Goal: Communication & Community: Answer question/provide support

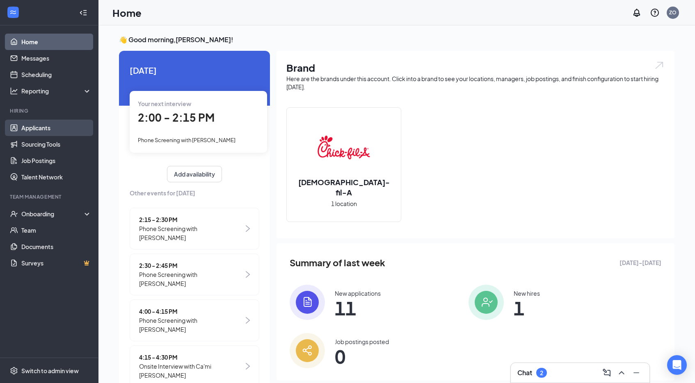
click at [35, 131] on link "Applicants" at bounding box center [56, 128] width 70 height 16
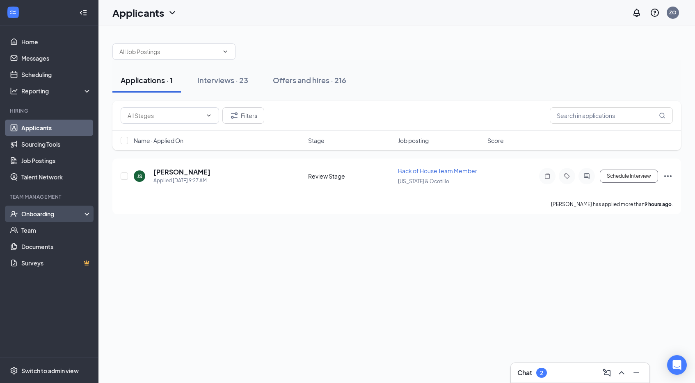
click at [45, 208] on div "Onboarding" at bounding box center [49, 214] width 98 height 16
click at [43, 222] on div "Onboarding" at bounding box center [49, 214] width 98 height 16
click at [46, 217] on div "Onboarding" at bounding box center [52, 214] width 63 height 8
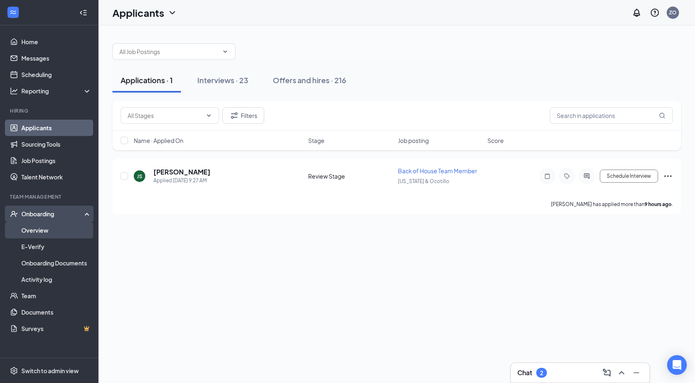
click at [46, 228] on link "Overview" at bounding box center [56, 230] width 70 height 16
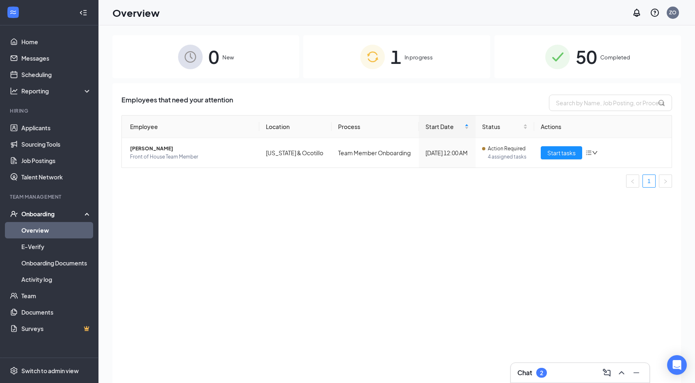
click at [340, 54] on div "1 In progress" at bounding box center [396, 56] width 187 height 43
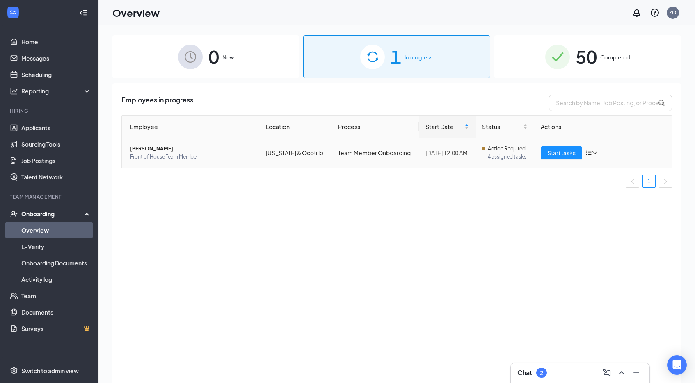
click at [146, 149] on span "[PERSON_NAME]" at bounding box center [191, 149] width 123 height 8
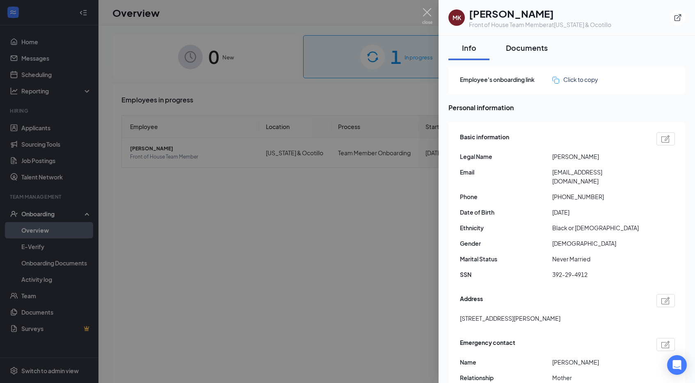
click at [531, 50] on div "Documents" at bounding box center [527, 48] width 42 height 10
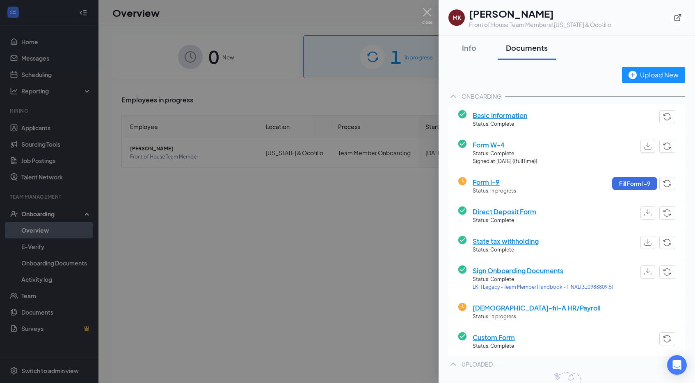
click at [423, 235] on div at bounding box center [347, 191] width 695 height 383
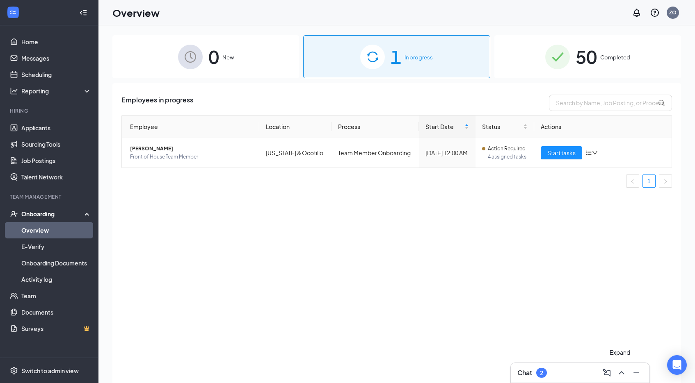
click at [625, 373] on icon "ChevronUp" at bounding box center [621, 373] width 10 height 10
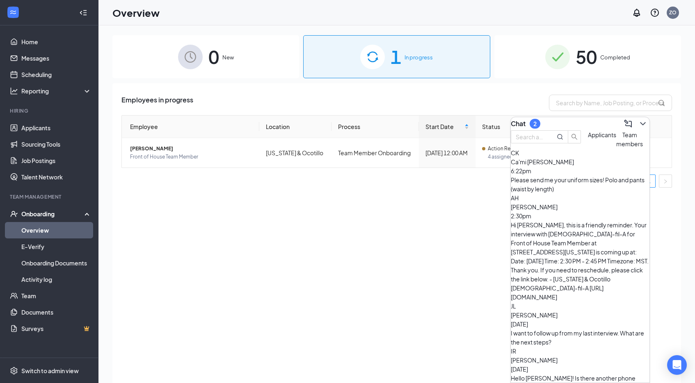
click at [616, 148] on span "Team members" at bounding box center [629, 139] width 27 height 16
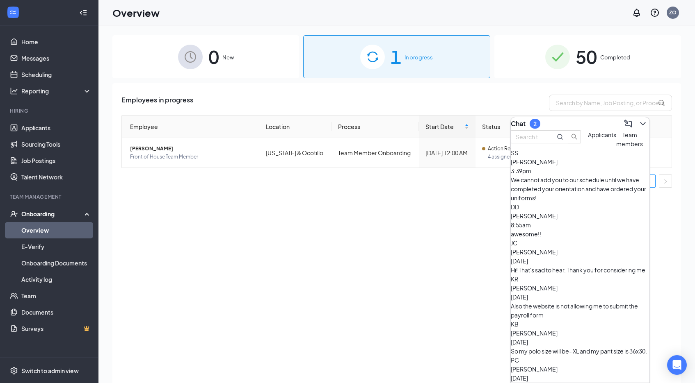
click at [588, 139] on span "Applicants" at bounding box center [602, 134] width 28 height 7
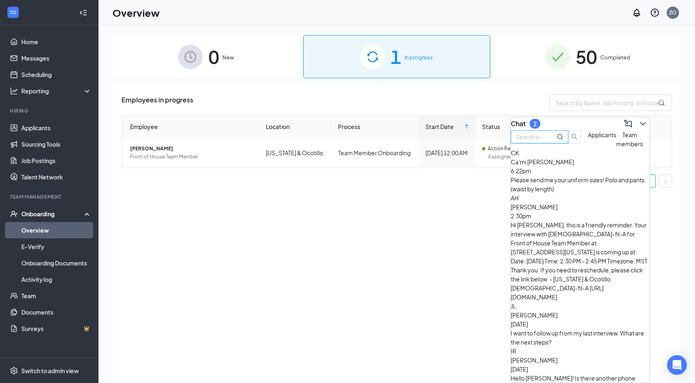
click at [540, 141] on input "text" at bounding box center [530, 136] width 30 height 9
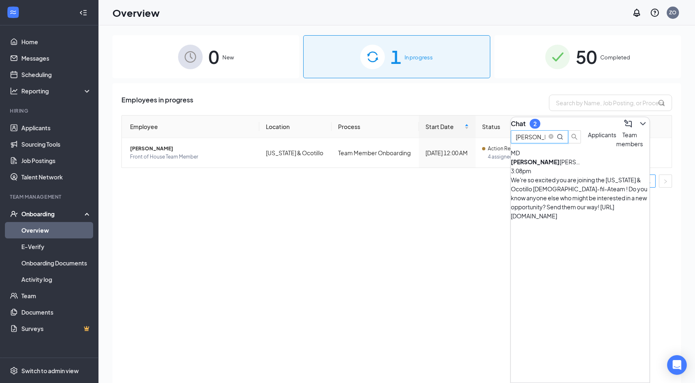
type input "[PERSON_NAME]"
drag, startPoint x: 541, startPoint y: 159, endPoint x: 552, endPoint y: 199, distance: 42.2
click at [552, 200] on div "MD [PERSON_NAME] 3:08pm We're so excited you are joining the [US_STATE] & Ocoti…" at bounding box center [579, 184] width 139 height 72
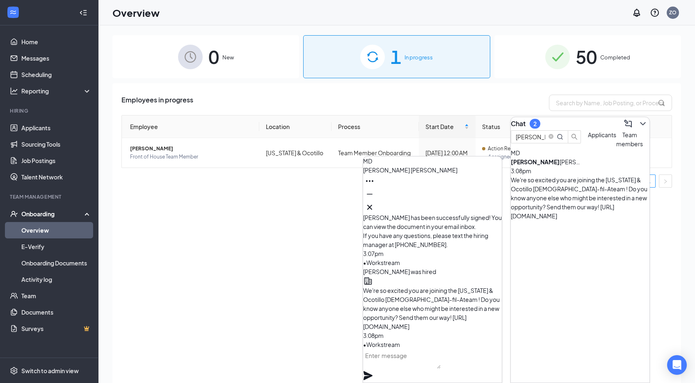
click at [411, 363] on textarea at bounding box center [401, 359] width 77 height 20
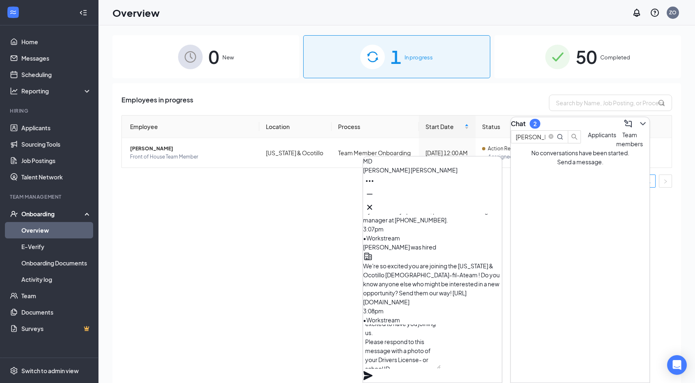
scroll to position [34, 0]
type textarea "Hello [PERSON_NAME]! This is [PERSON_NAME] the Hiring manager! We are so excite…"
click at [372, 371] on icon "Plane" at bounding box center [367, 375] width 9 height 9
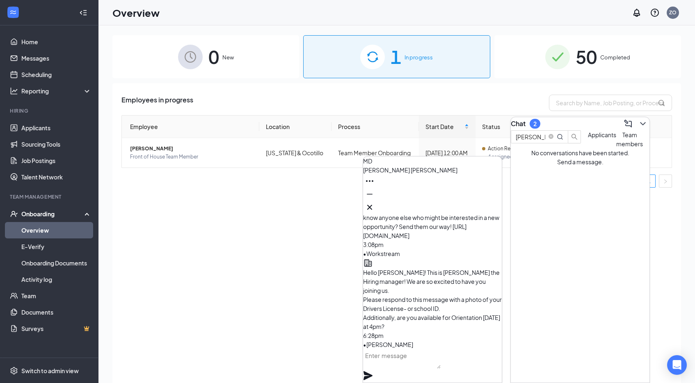
scroll to position [0, 0]
click at [392, 366] on textarea at bounding box center [401, 359] width 77 height 20
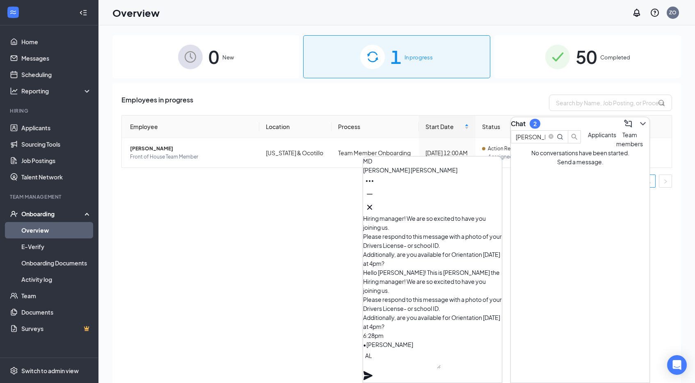
scroll to position [0, 0]
type textarea "A"
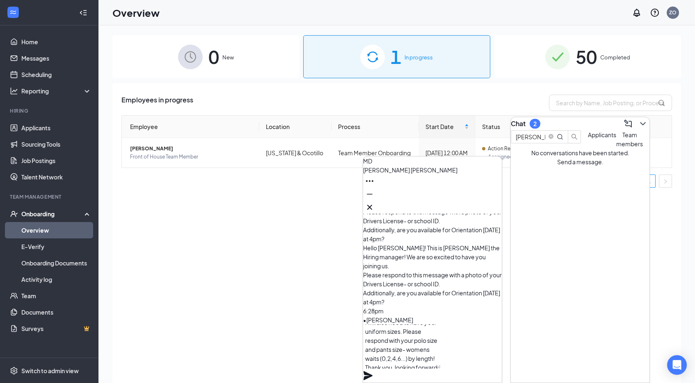
scroll to position [17, 0]
type textarea "I will also need to have your uniform sizes. Please respond with your polo size…"
click at [372, 371] on icon "Plane" at bounding box center [367, 375] width 9 height 9
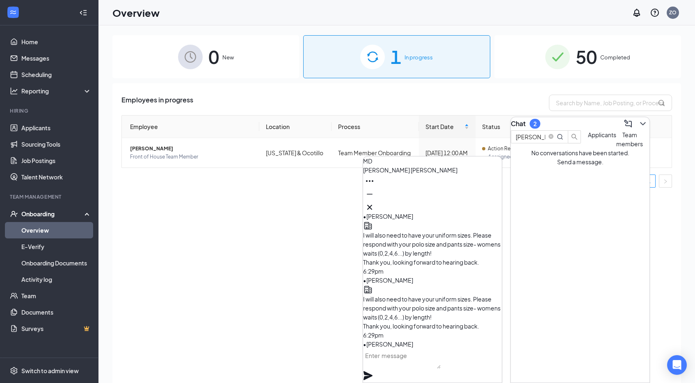
scroll to position [0, 0]
click at [398, 361] on textarea at bounding box center [401, 359] width 77 height 20
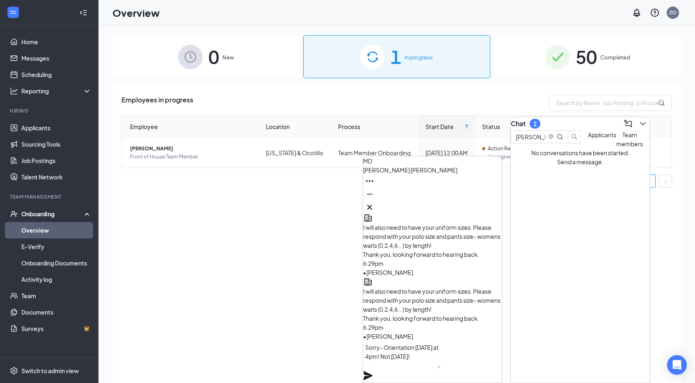
type textarea "Sorry- Orientation [DATE] at 4pm! Not [DATE]!"
click at [373, 371] on icon "Plane" at bounding box center [368, 376] width 10 height 10
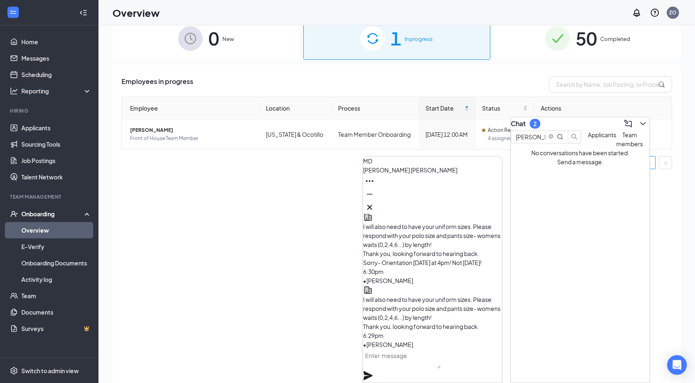
scroll to position [19, 0]
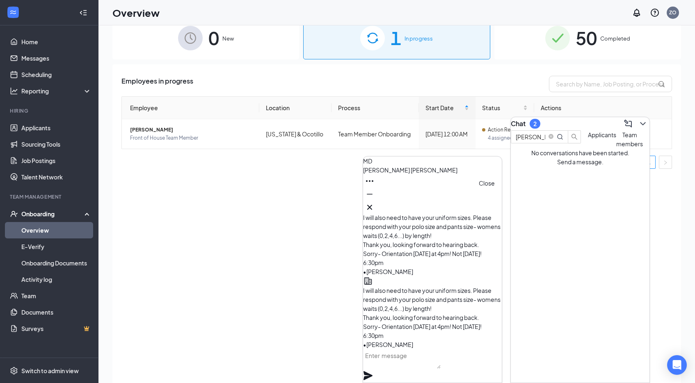
click at [372, 206] on icon "Cross" at bounding box center [369, 207] width 5 height 5
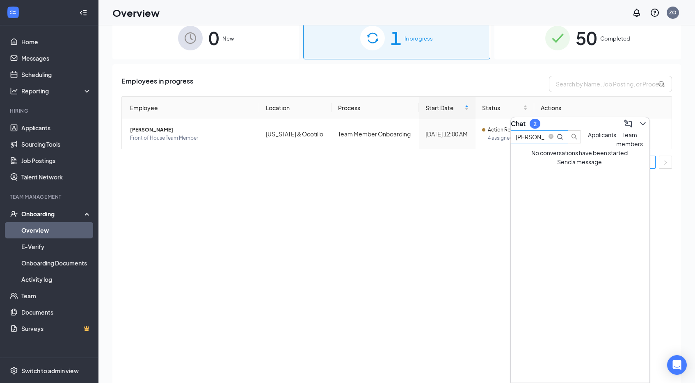
click at [545, 141] on input "[PERSON_NAME]" at bounding box center [530, 136] width 30 height 9
type input "M"
type input "A"
type input "Shay"
click at [616, 148] on span "Team members" at bounding box center [629, 139] width 27 height 16
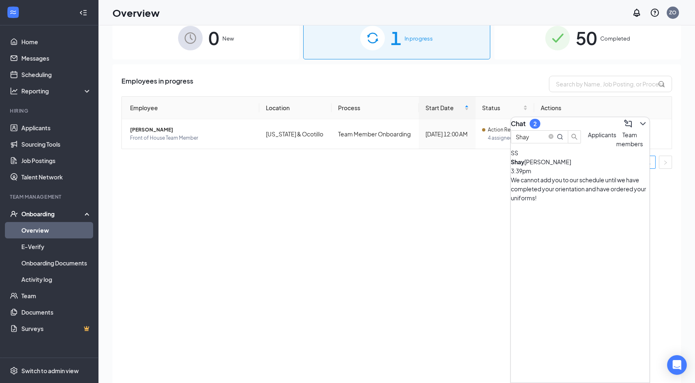
click at [574, 194] on div "We cannot add you to our schedule until we have completed your orientation and …" at bounding box center [579, 188] width 139 height 27
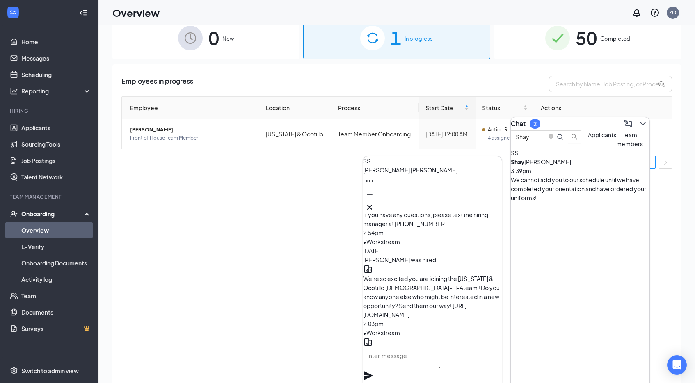
scroll to position [-316, 0]
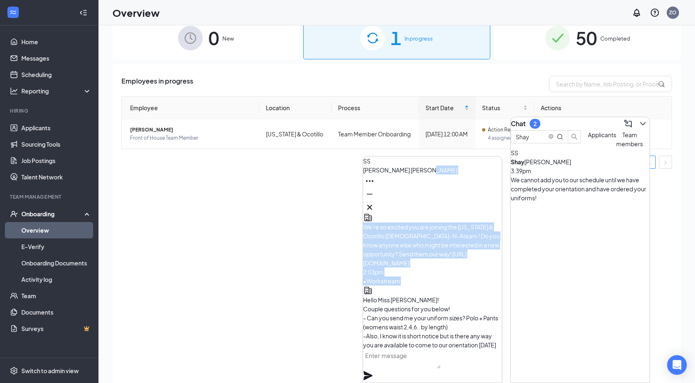
scroll to position [-264, 0]
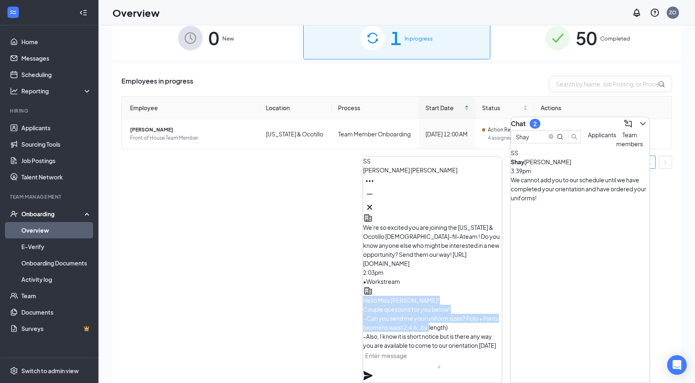
drag, startPoint x: 390, startPoint y: 242, endPoint x: 451, endPoint y: 231, distance: 62.4
click at [451, 296] on p "Hello Miss [PERSON_NAME]! Couple questions for you below! - Can you send me you…" at bounding box center [432, 350] width 139 height 108
copy span "Hello Miss [PERSON_NAME]! Couple questions for you below! - Can you send me you…"
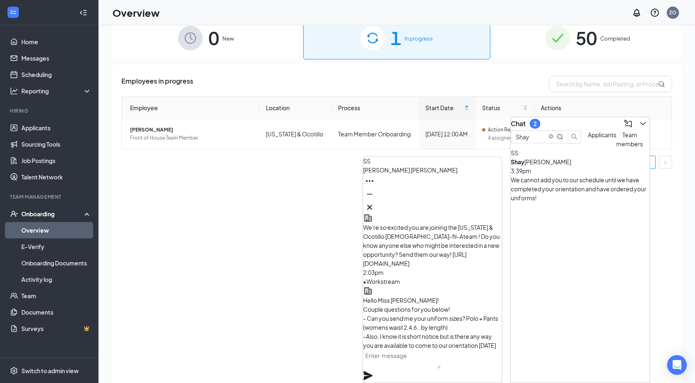
click at [469, 297] on span "Hello Miss [PERSON_NAME]! Couple questions for you below! - Can you send me you…" at bounding box center [430, 350] width 135 height 107
click at [404, 367] on textarea at bounding box center [401, 359] width 77 height 20
paste textarea "Hello Miss [PERSON_NAME]! Couple questions for you below! - Can you send me you…"
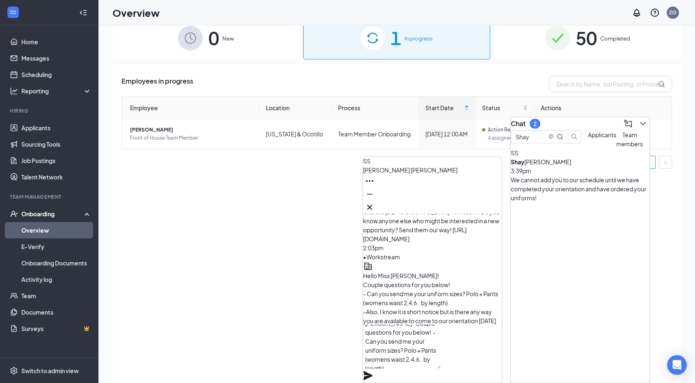
scroll to position [25, 0]
type textarea "Hello Miss [PERSON_NAME]! Couple questions for you below! - Can you send me you…"
click at [372, 371] on icon "Plane" at bounding box center [367, 375] width 9 height 9
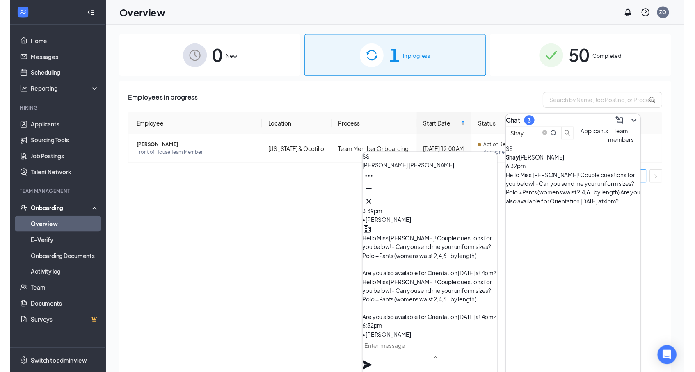
scroll to position [0, 0]
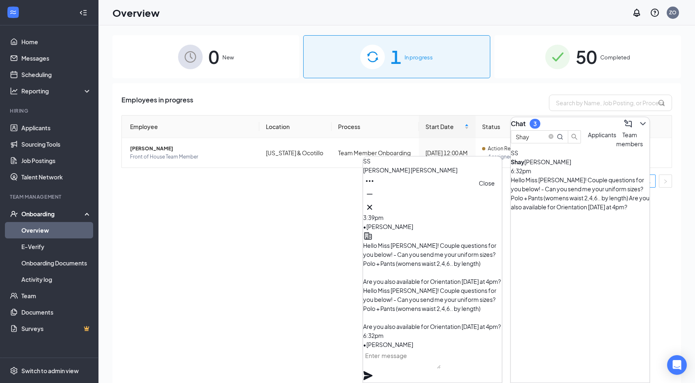
click at [374, 205] on icon "Cross" at bounding box center [370, 208] width 10 height 10
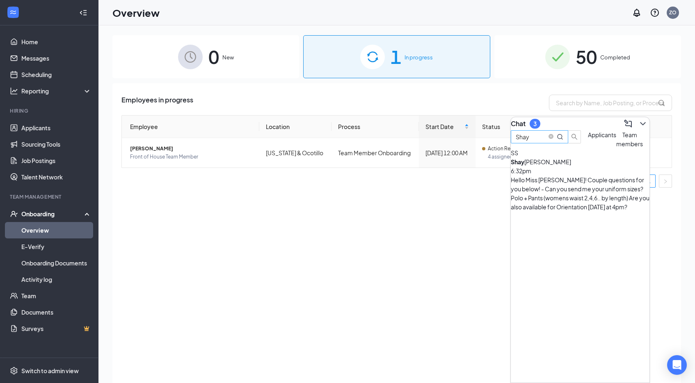
click at [563, 141] on span at bounding box center [555, 136] width 16 height 9
click at [553, 139] on icon "close-circle" at bounding box center [550, 136] width 5 height 5
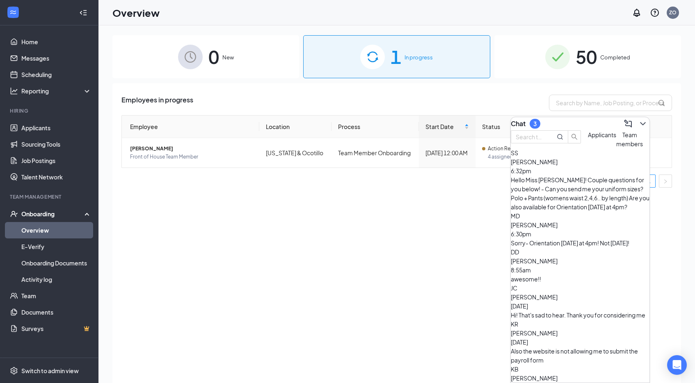
click at [588, 148] on button "Applicants" at bounding box center [602, 139] width 28 height 18
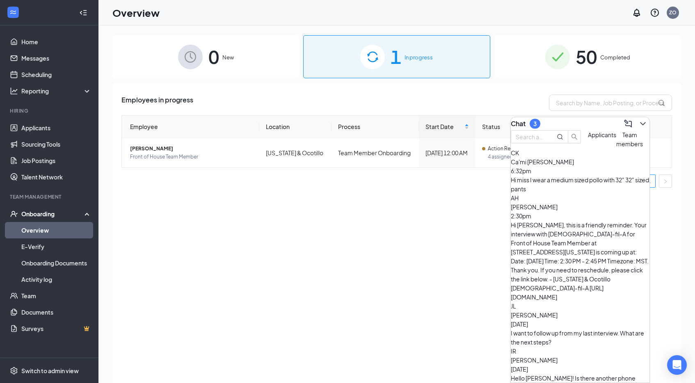
click at [562, 194] on div "Hi miss I wear a medium sized pollo with 32" 32" sized pants" at bounding box center [579, 184] width 139 height 18
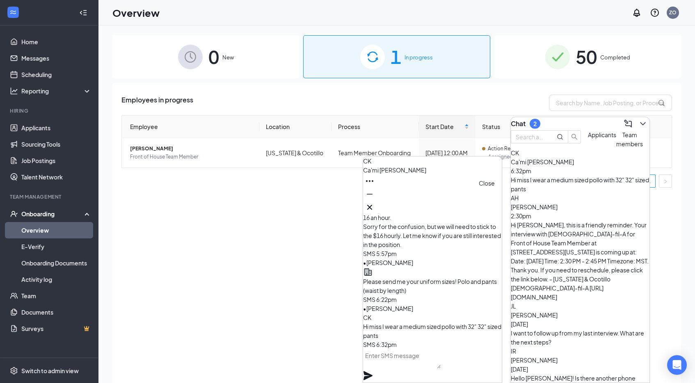
click at [374, 203] on icon "Cross" at bounding box center [370, 208] width 10 height 10
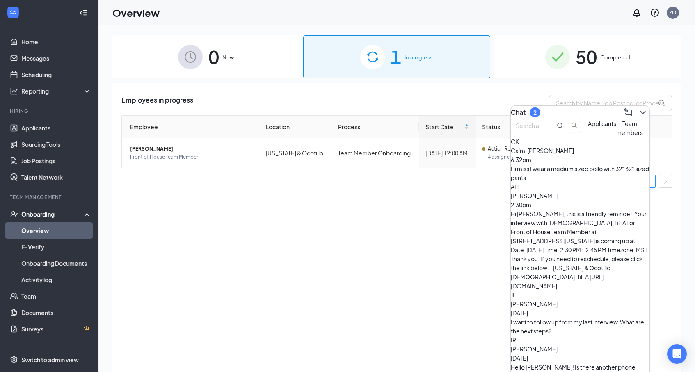
click at [616, 136] on span "Team members" at bounding box center [629, 128] width 27 height 16
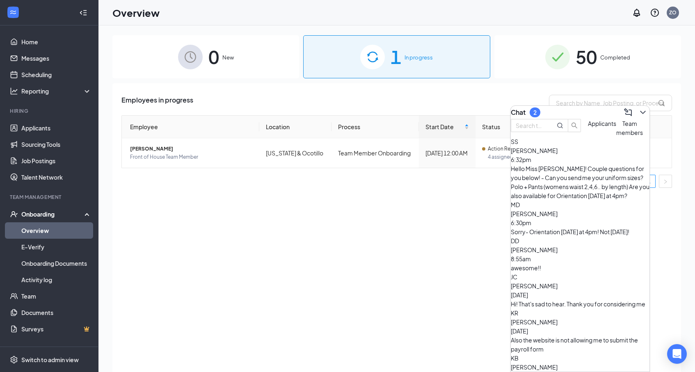
click at [577, 185] on div "Hello Miss [PERSON_NAME]! Couple questions for you below! - Can you send me you…" at bounding box center [579, 182] width 139 height 36
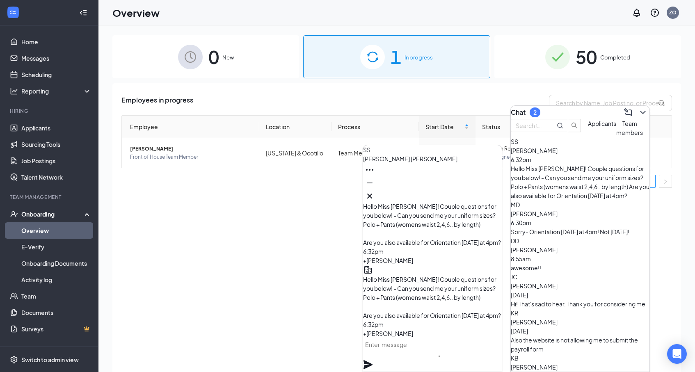
click at [560, 227] on div "Sorry- Orientation [DATE] at 4pm! Not [DATE]!" at bounding box center [579, 231] width 139 height 9
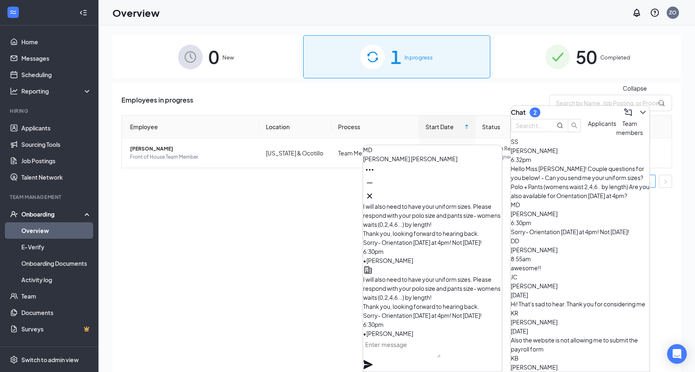
click at [636, 110] on button at bounding box center [642, 112] width 13 height 13
